Goal: Task Accomplishment & Management: Complete application form

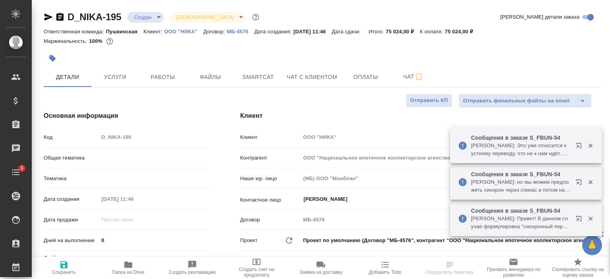
select select "RU"
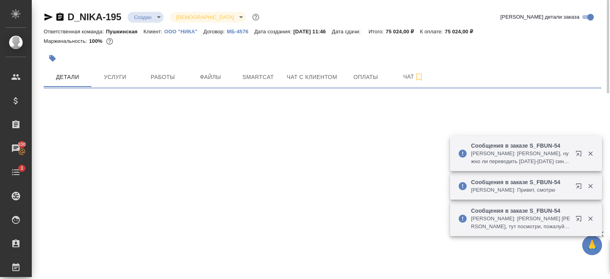
select select "RU"
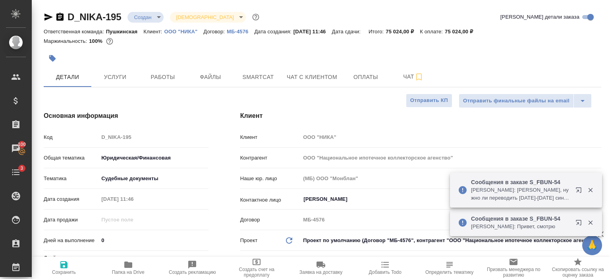
type textarea "x"
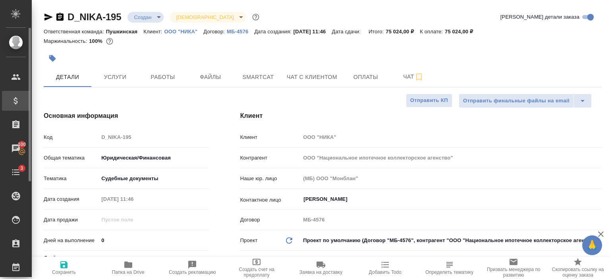
type textarea "x"
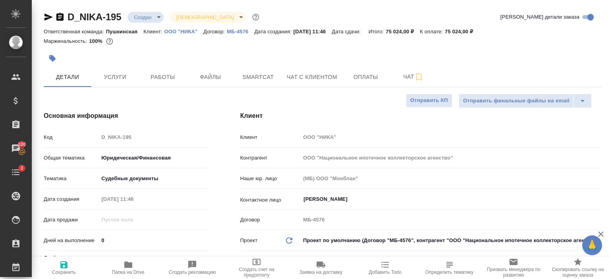
type textarea "x"
click at [48, 18] on icon "button" at bounding box center [48, 17] width 8 height 7
type textarea "x"
